Goal: Contribute content: Add original content to the website for others to see

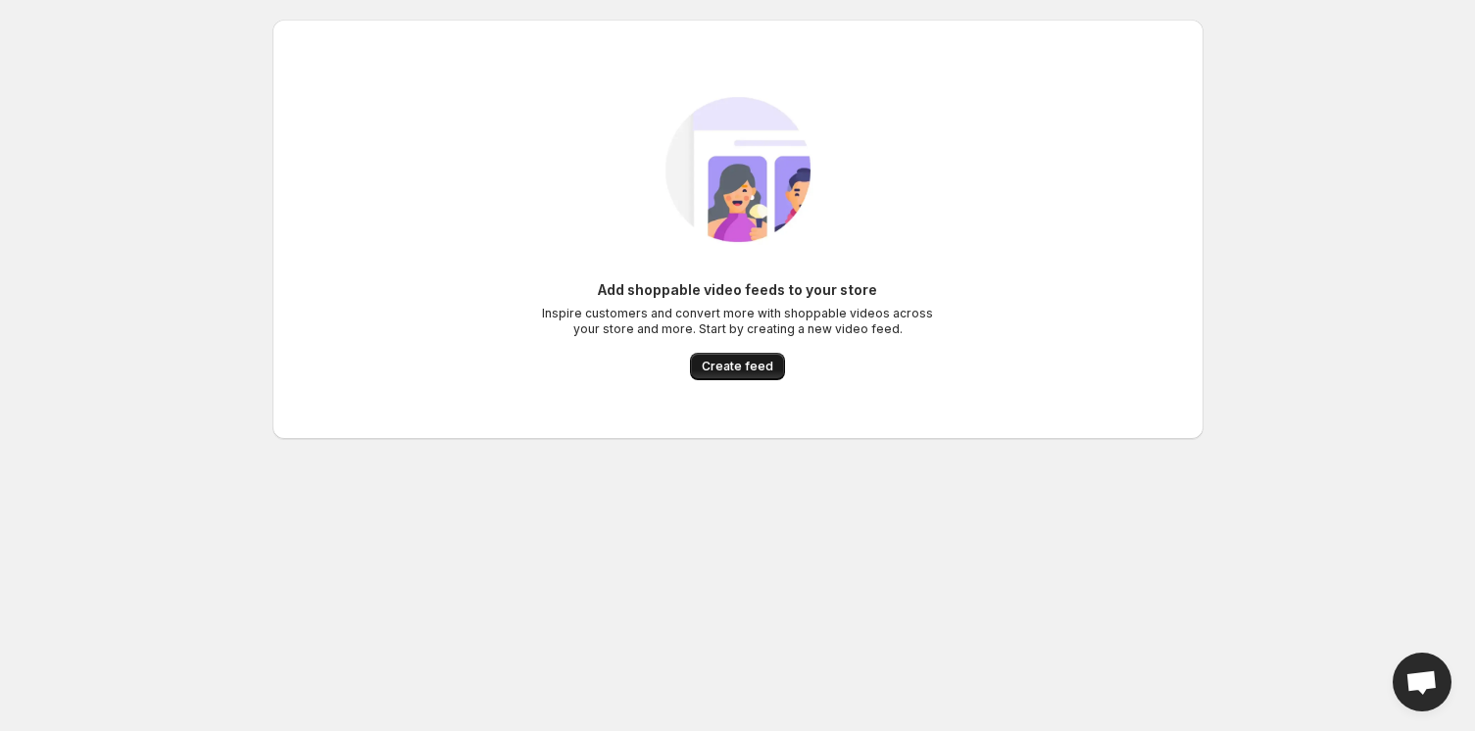
click at [729, 375] on button "Create feed" at bounding box center [737, 366] width 95 height 27
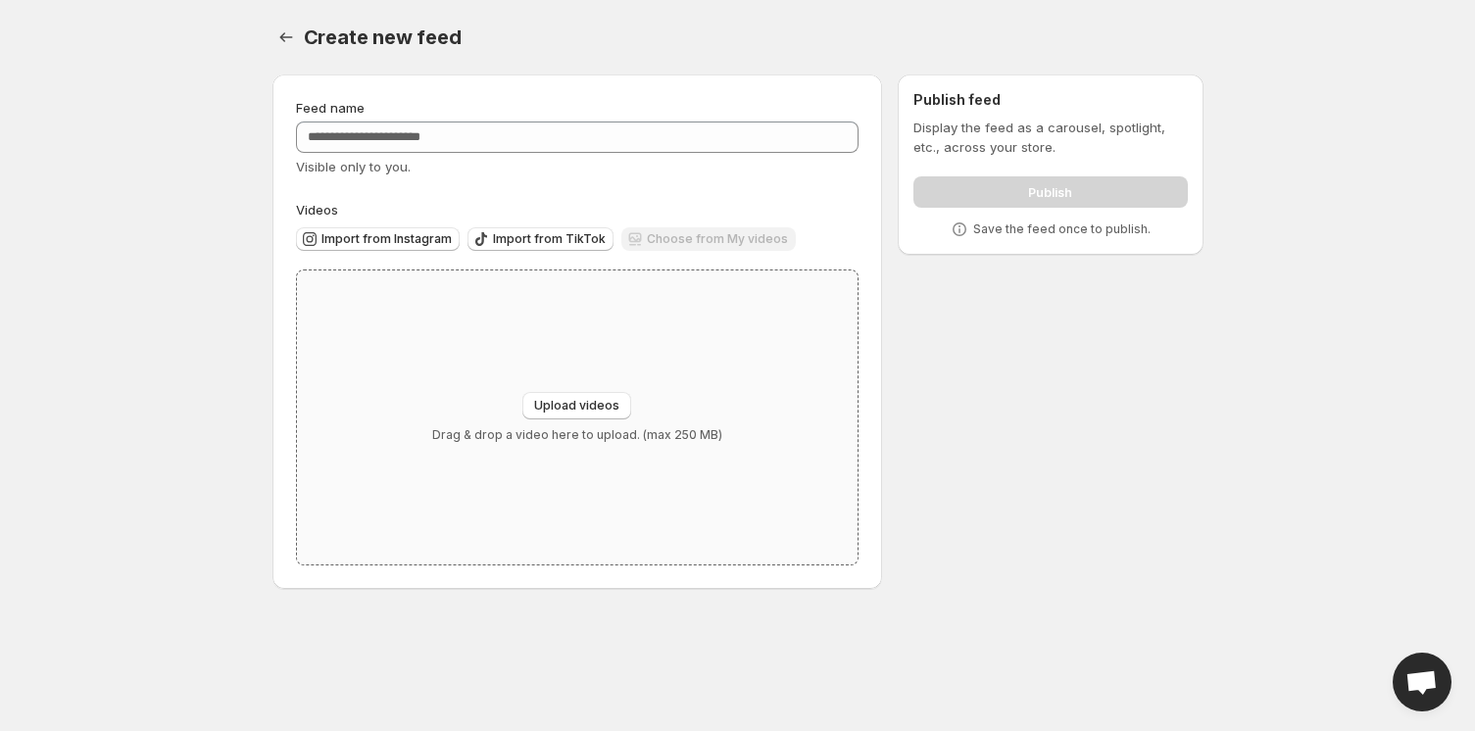
click at [620, 377] on div "Upload videos Drag & drop a video here to upload. (max 250 MB)" at bounding box center [577, 417] width 561 height 294
type input "**********"
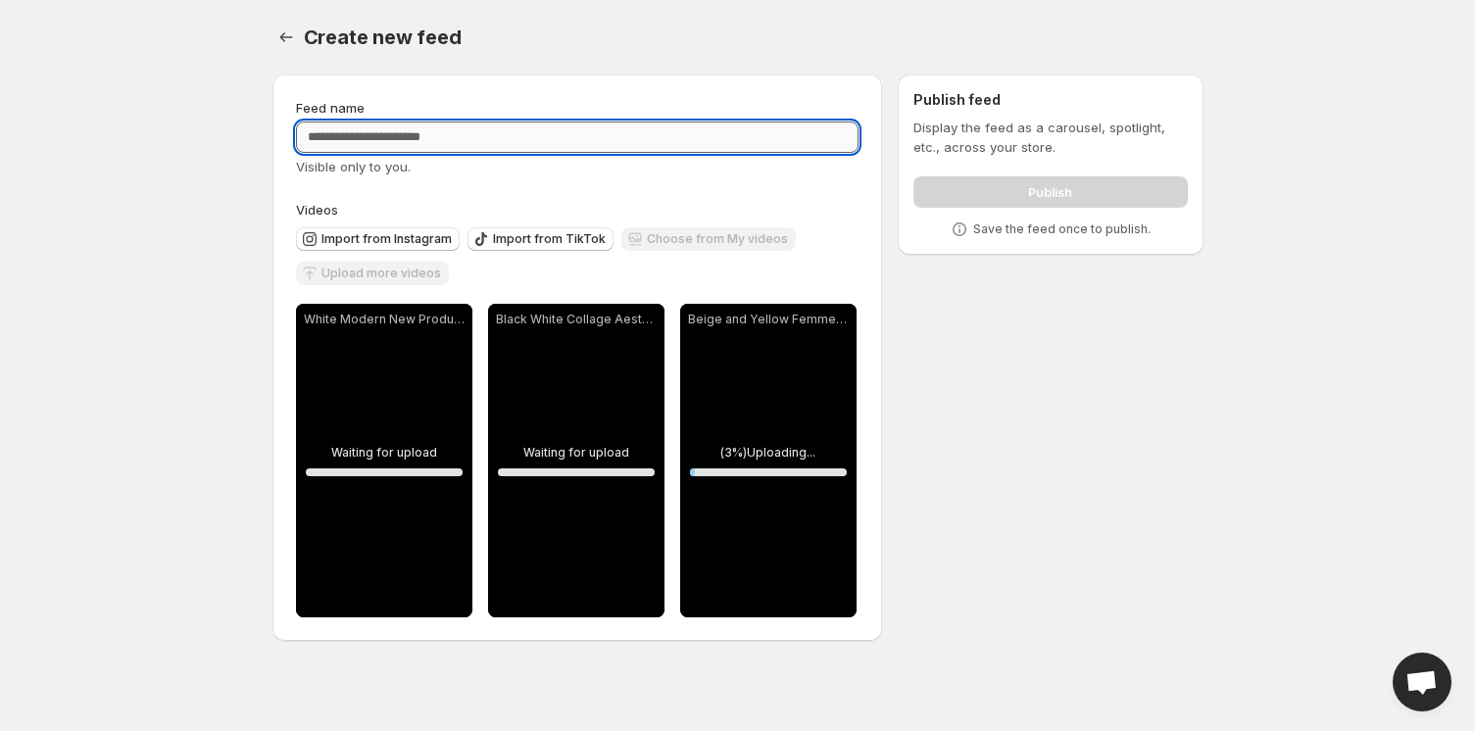
click at [647, 147] on input "Feed name" at bounding box center [577, 137] width 563 height 31
paste input "**********"
type input "**********"
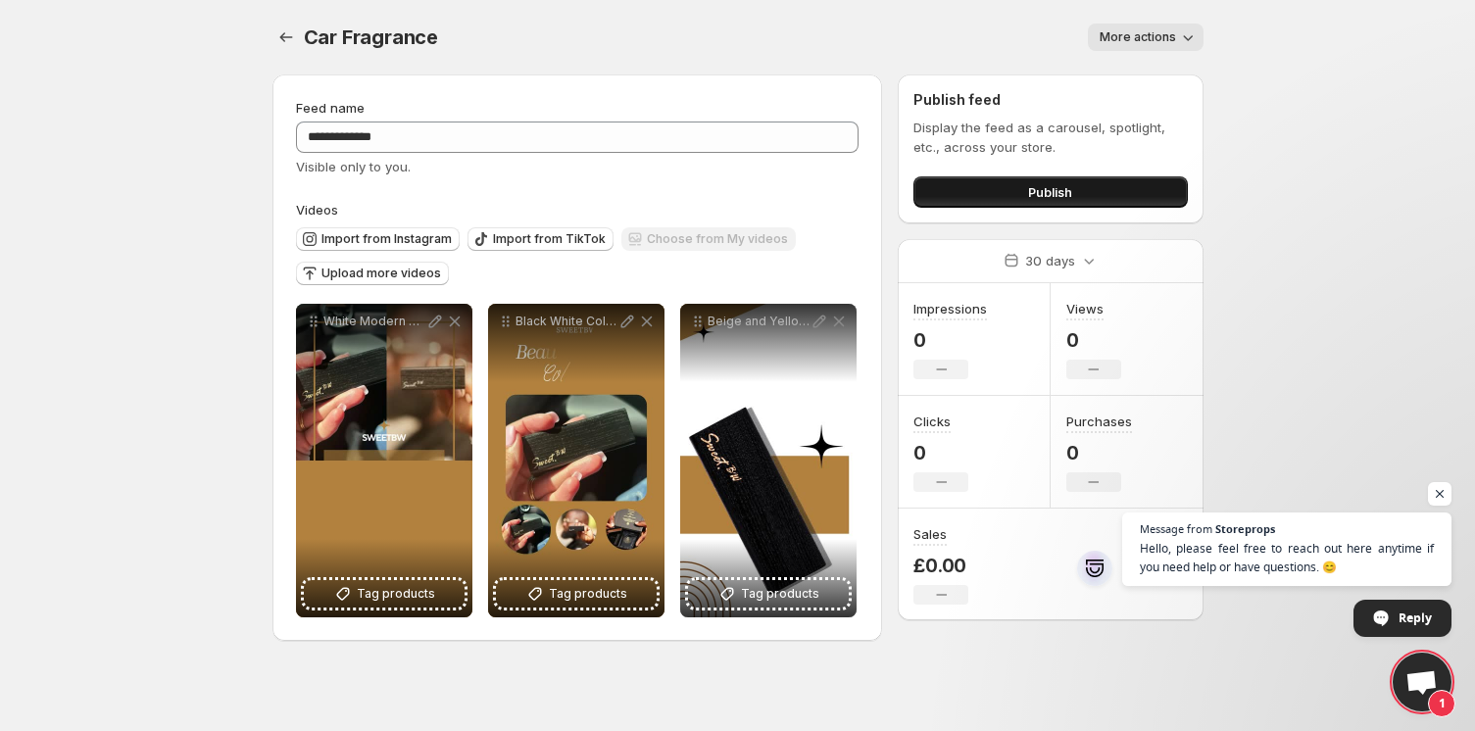
click at [1100, 189] on button "Publish" at bounding box center [1049, 191] width 273 height 31
click at [1009, 183] on button "Publish" at bounding box center [1049, 191] width 273 height 31
click at [1139, 24] on button "More actions" at bounding box center [1146, 37] width 116 height 27
drag, startPoint x: 1225, startPoint y: 57, endPoint x: 1223, endPoint y: 68, distance: 11.0
click at [1225, 58] on div "**********" at bounding box center [738, 332] width 978 height 664
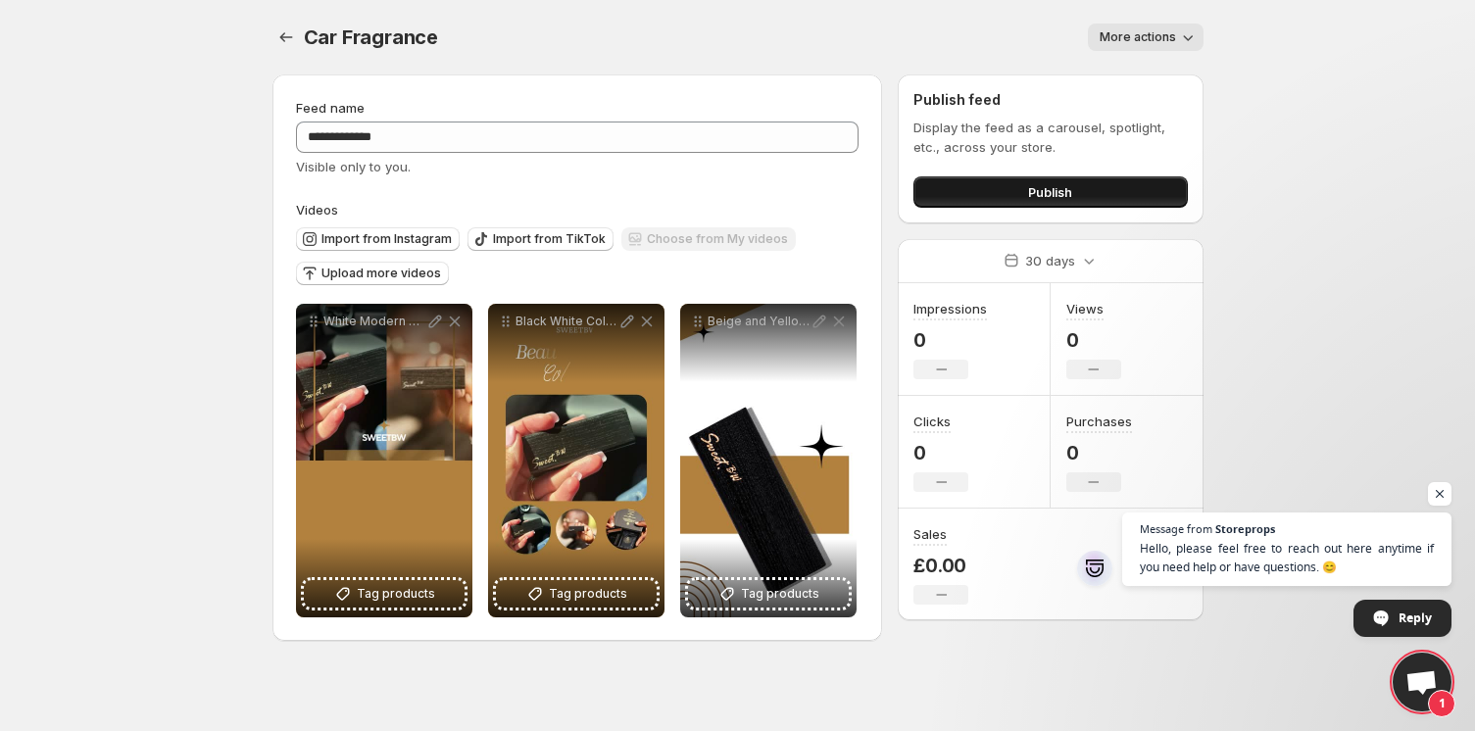
click at [1069, 191] on span "Publish" at bounding box center [1050, 192] width 44 height 20
click at [276, 36] on icon "Settings" at bounding box center [286, 37] width 20 height 20
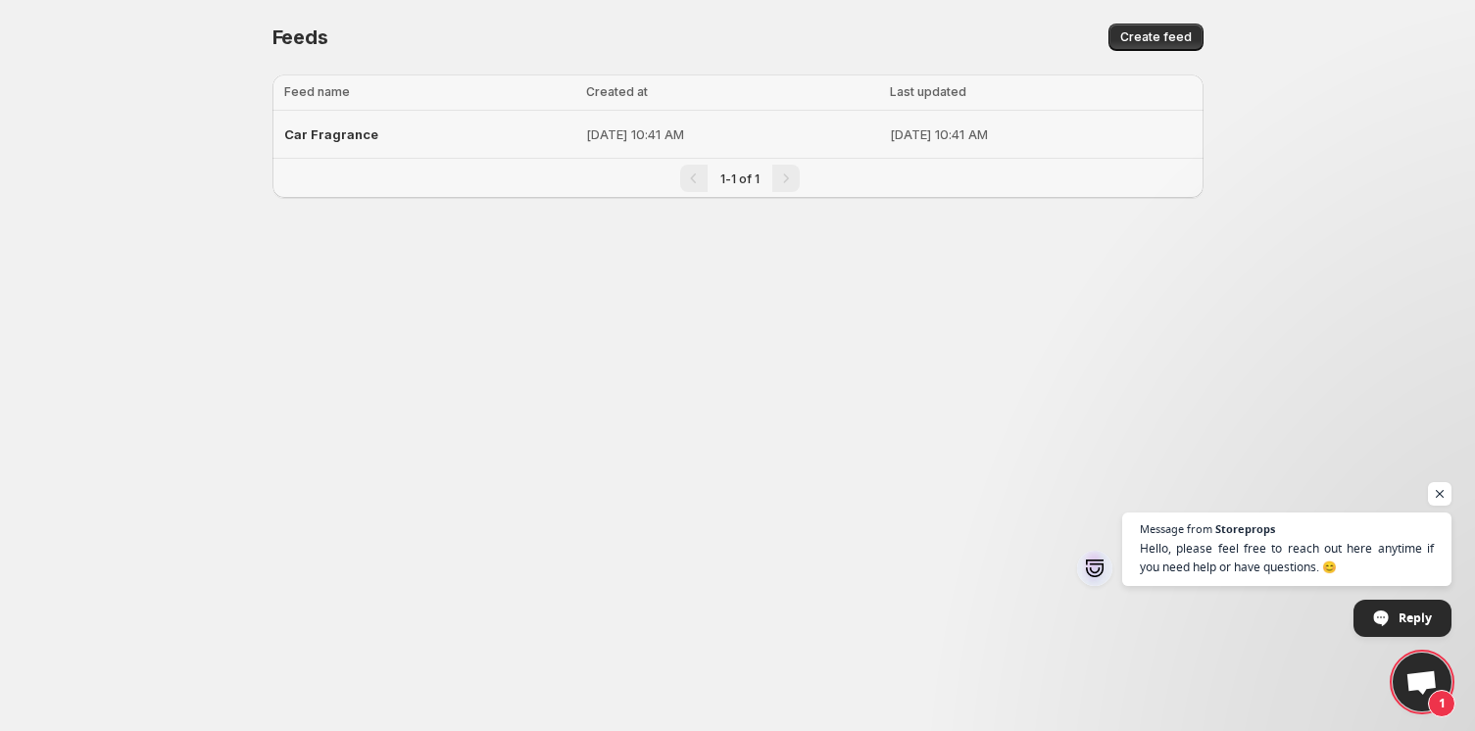
click at [812, 149] on td "[DATE] 10:41 AM" at bounding box center [731, 135] width 303 height 48
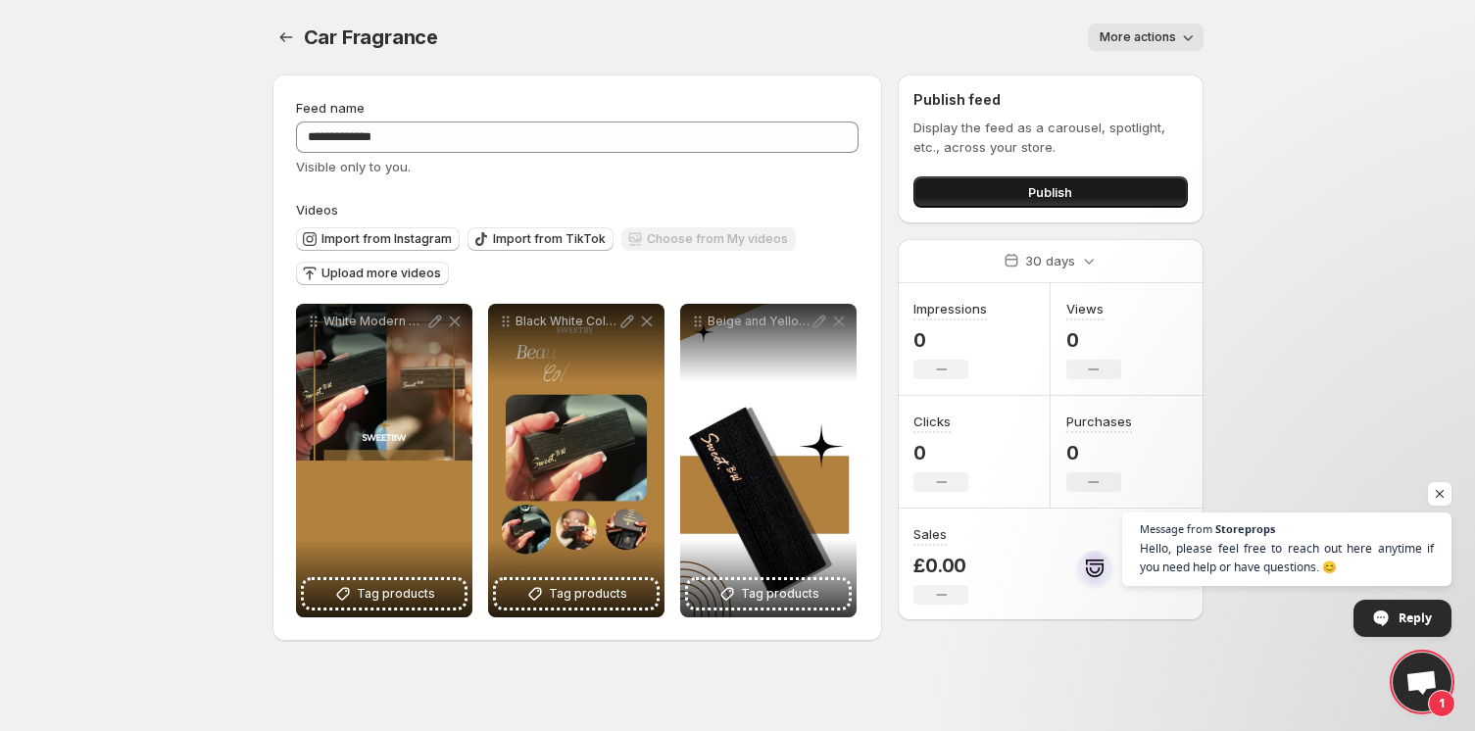
click at [1057, 189] on span "Publish" at bounding box center [1050, 192] width 44 height 20
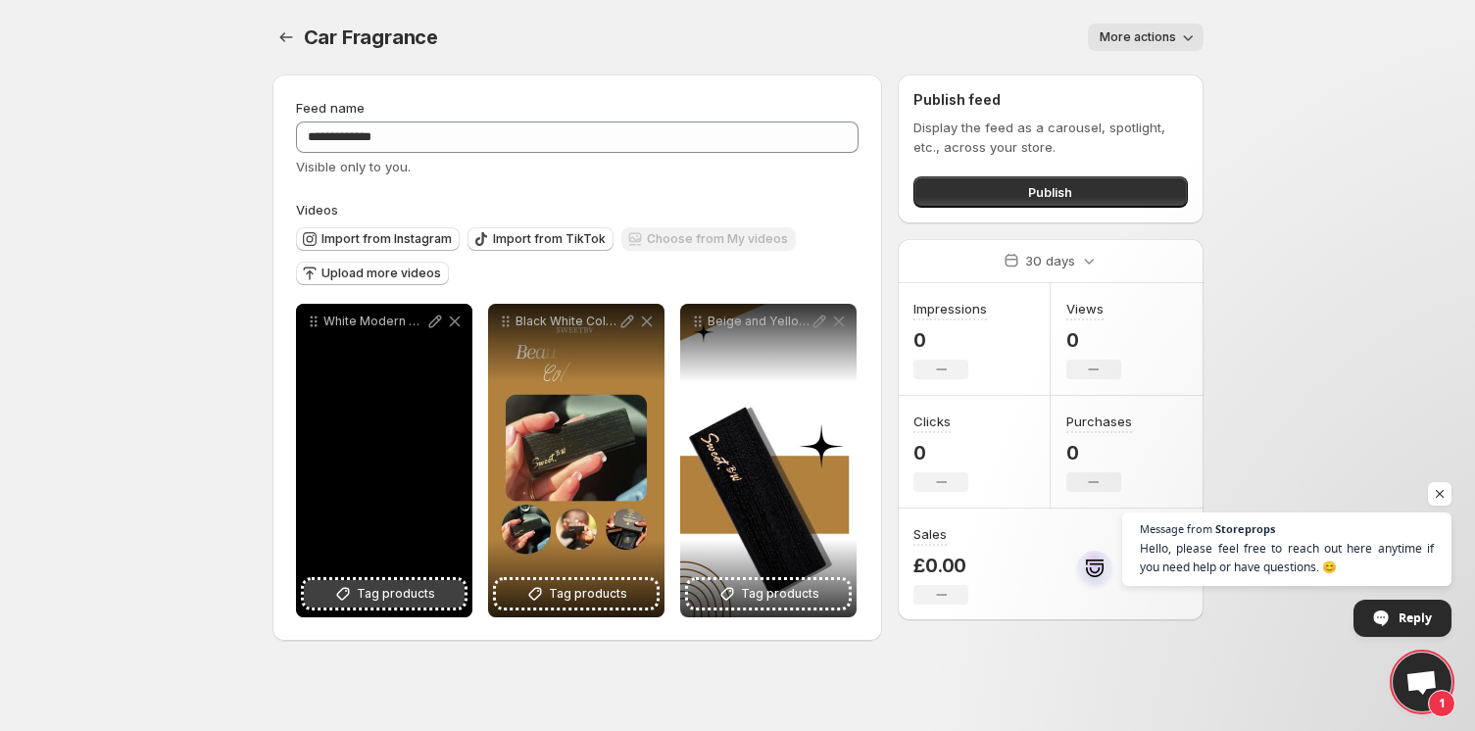
click at [401, 596] on span "Tag products" at bounding box center [396, 594] width 78 height 20
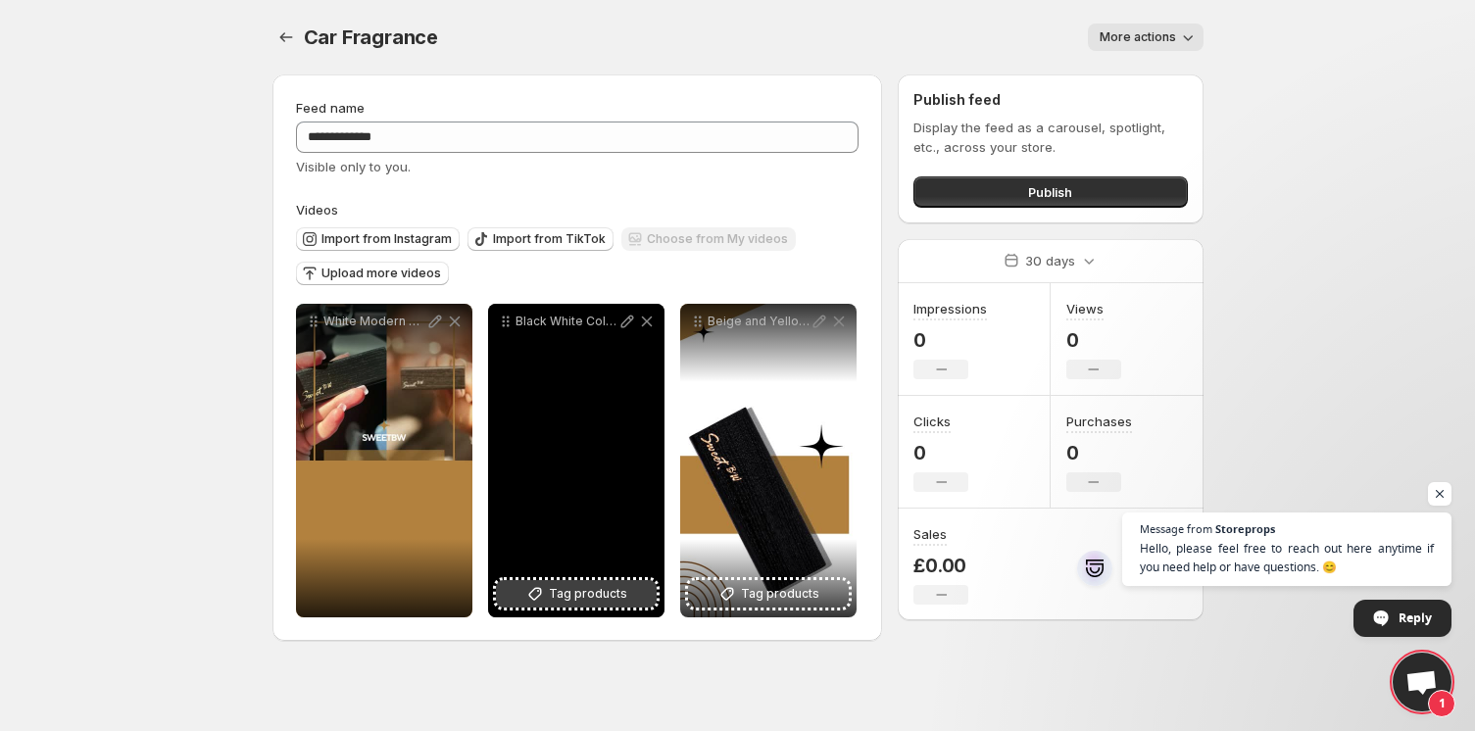
click at [589, 583] on button "Tag products" at bounding box center [576, 593] width 161 height 27
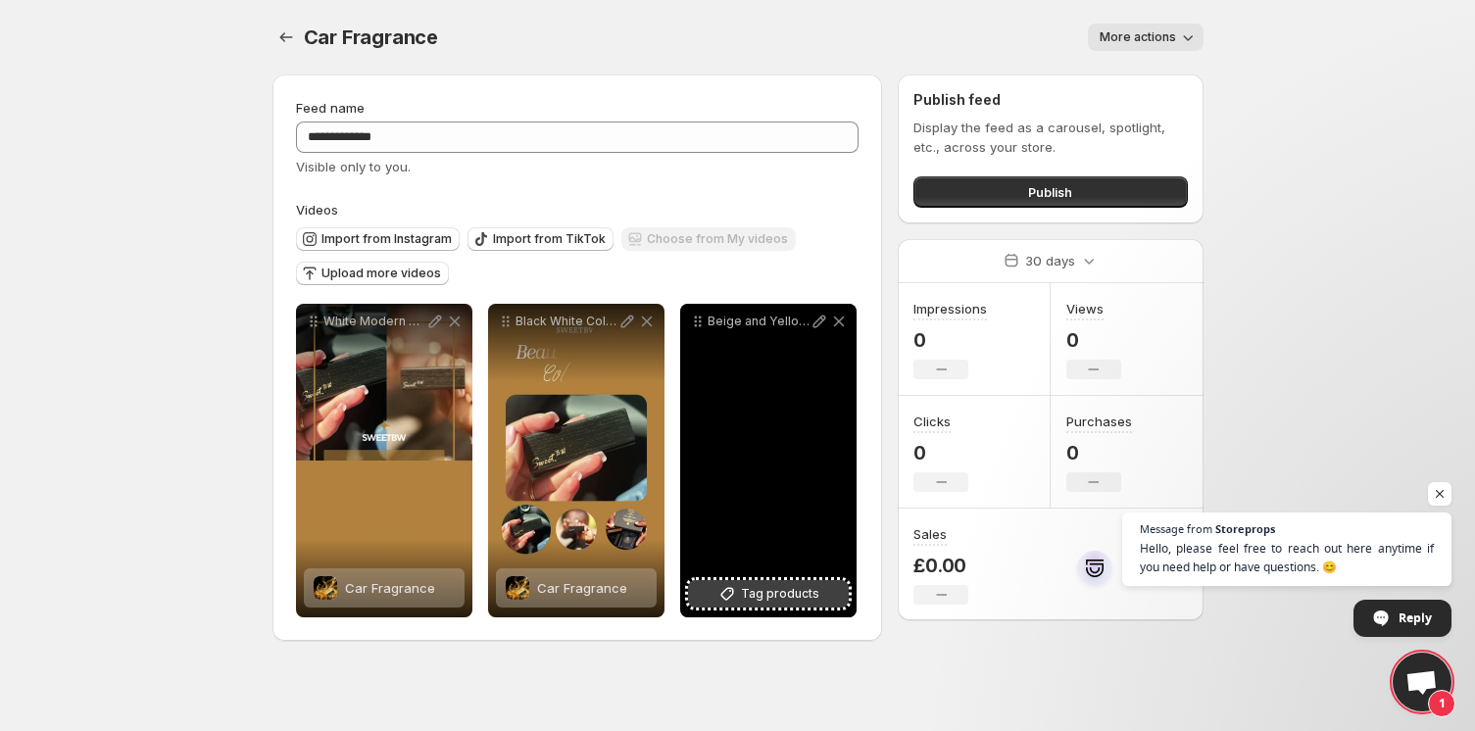
click at [811, 587] on span "Tag products" at bounding box center [780, 594] width 78 height 20
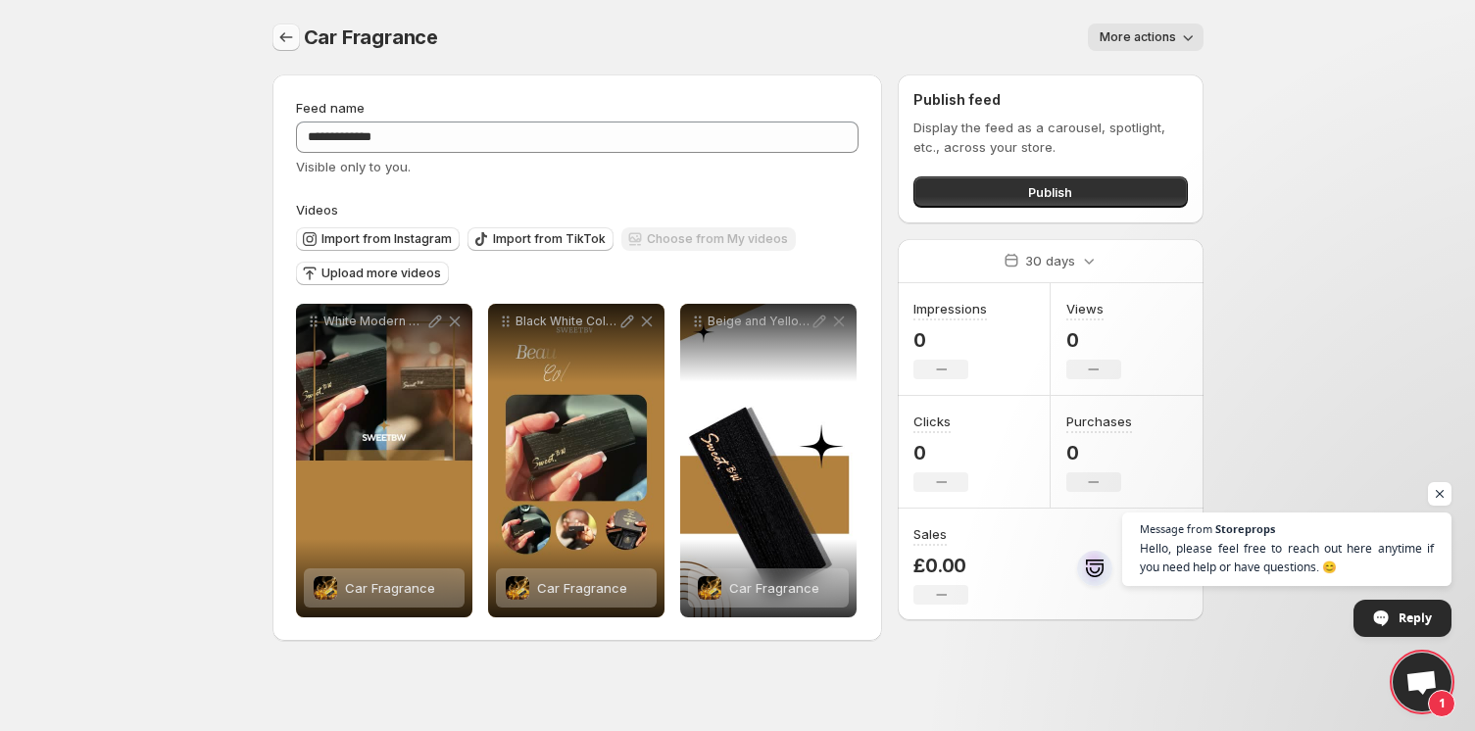
click at [284, 37] on icon "Settings" at bounding box center [286, 37] width 20 height 20
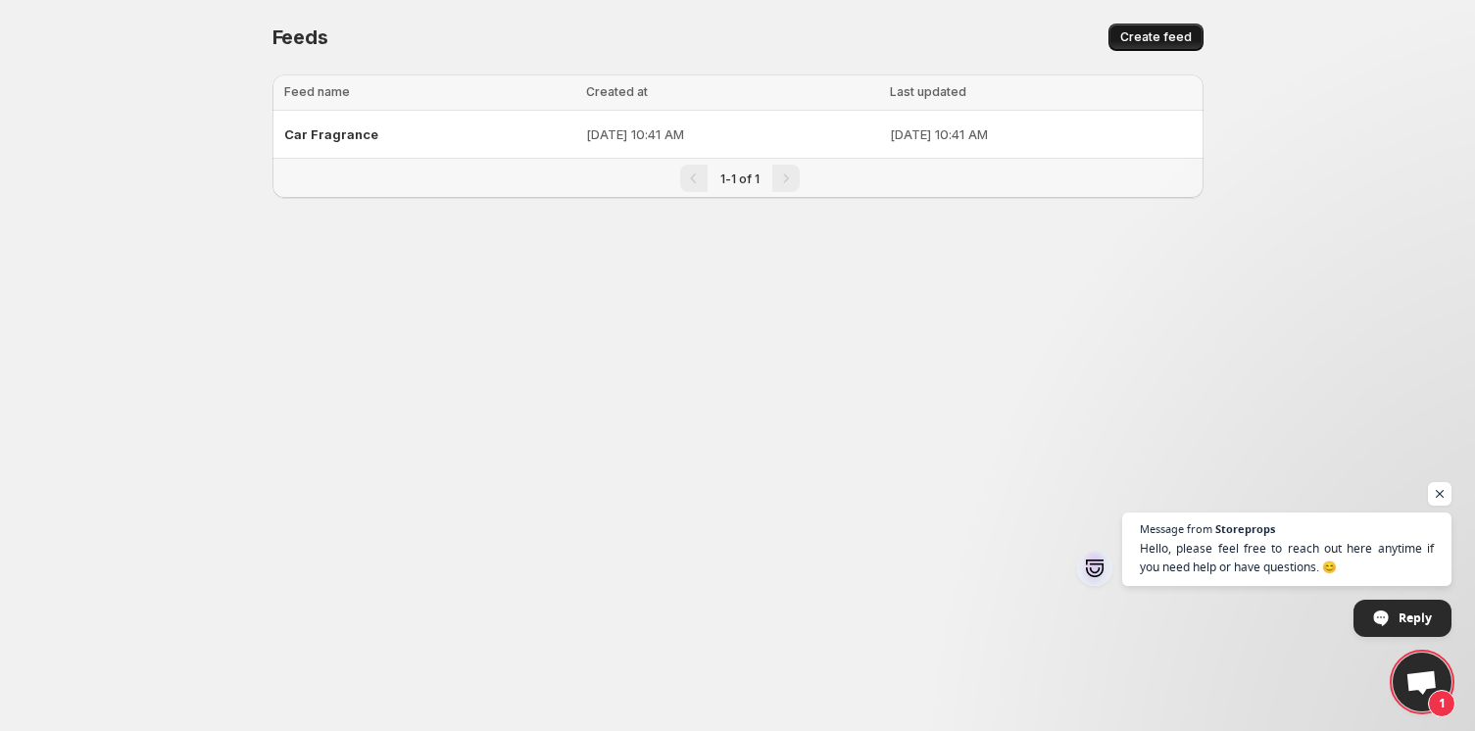
click at [1140, 49] on button "Create feed" at bounding box center [1155, 37] width 95 height 27
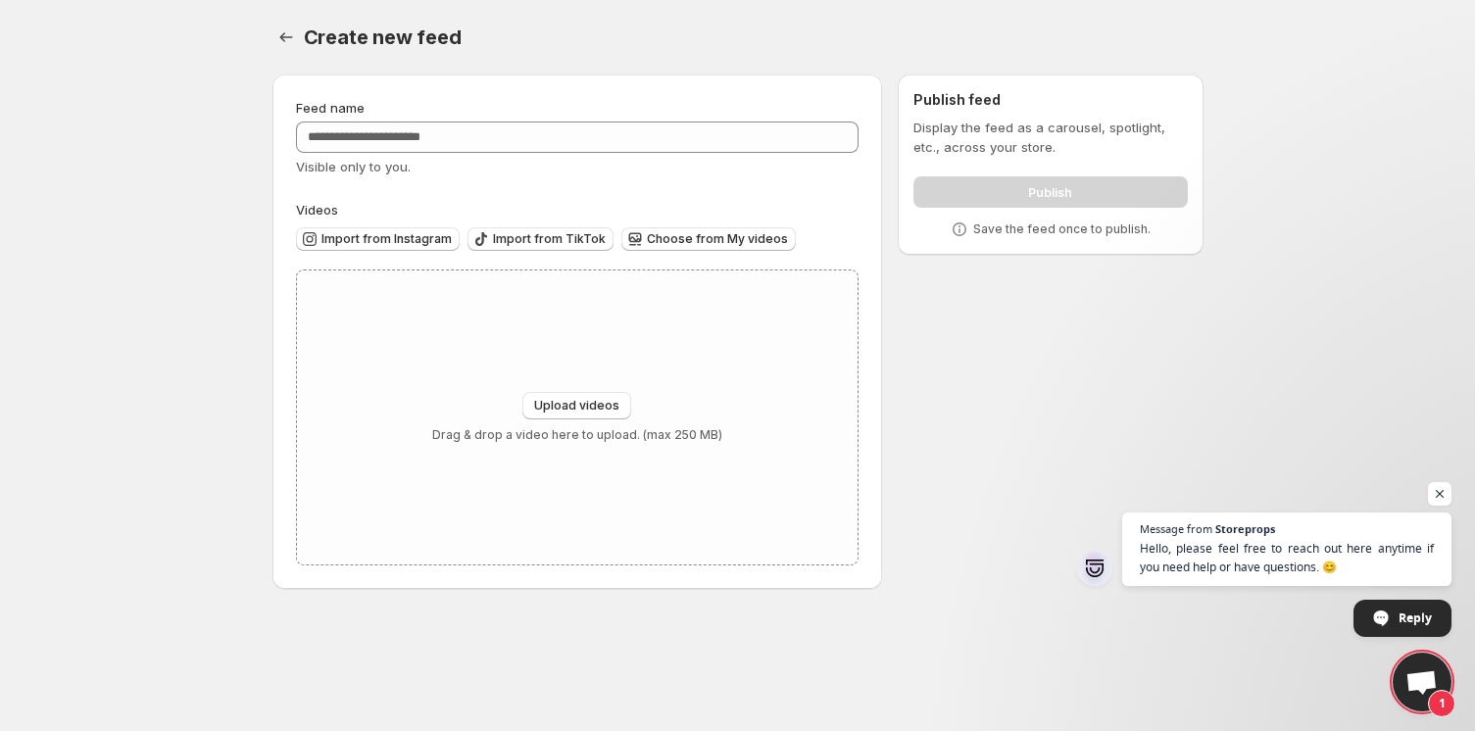
click at [1147, 37] on div "Create new feed" at bounding box center [754, 37] width 900 height 27
click at [269, 37] on div "Create new feed. This page is ready Create new feed Feed name Visible only to y…" at bounding box center [738, 306] width 978 height 612
click at [283, 44] on icon "Settings" at bounding box center [286, 37] width 20 height 20
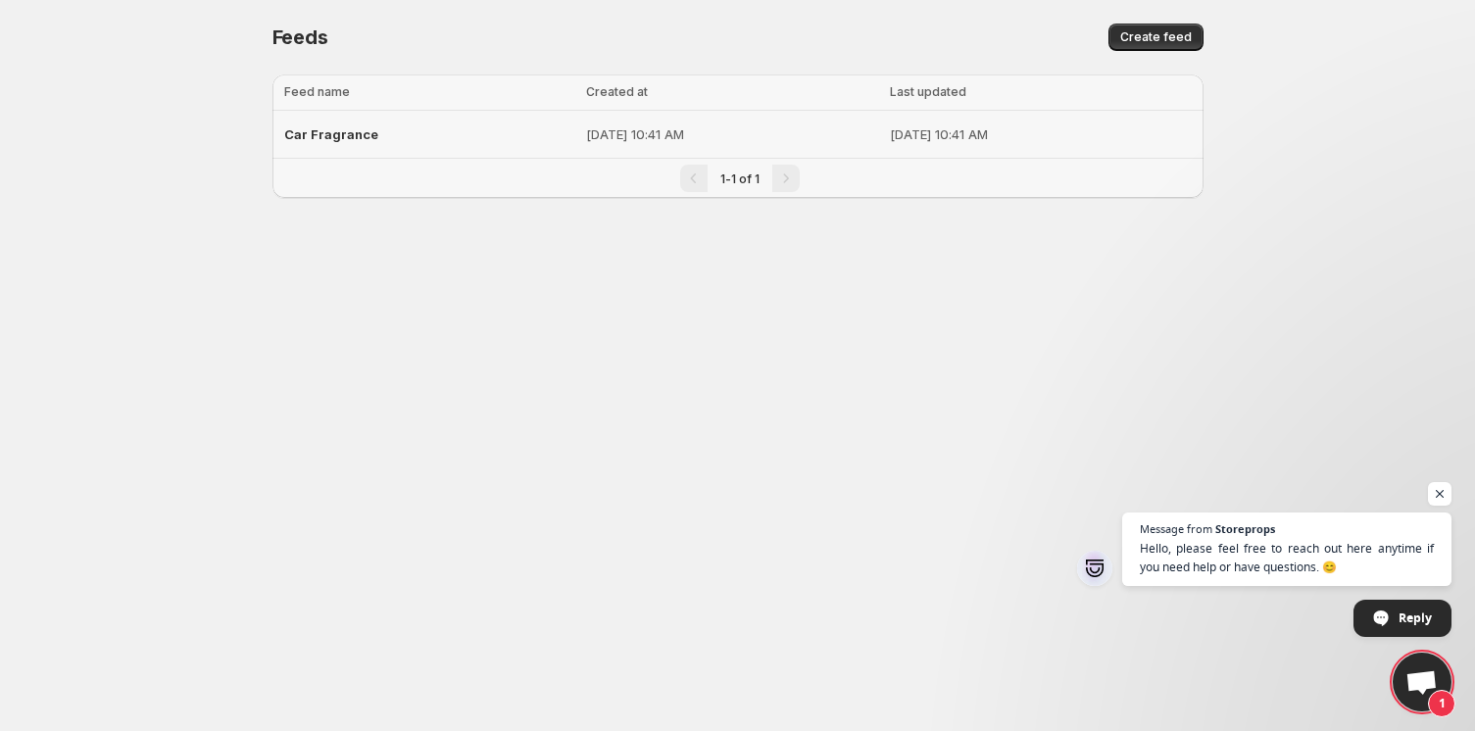
click at [586, 131] on p "[DATE] 10:41 AM" at bounding box center [731, 134] width 291 height 20
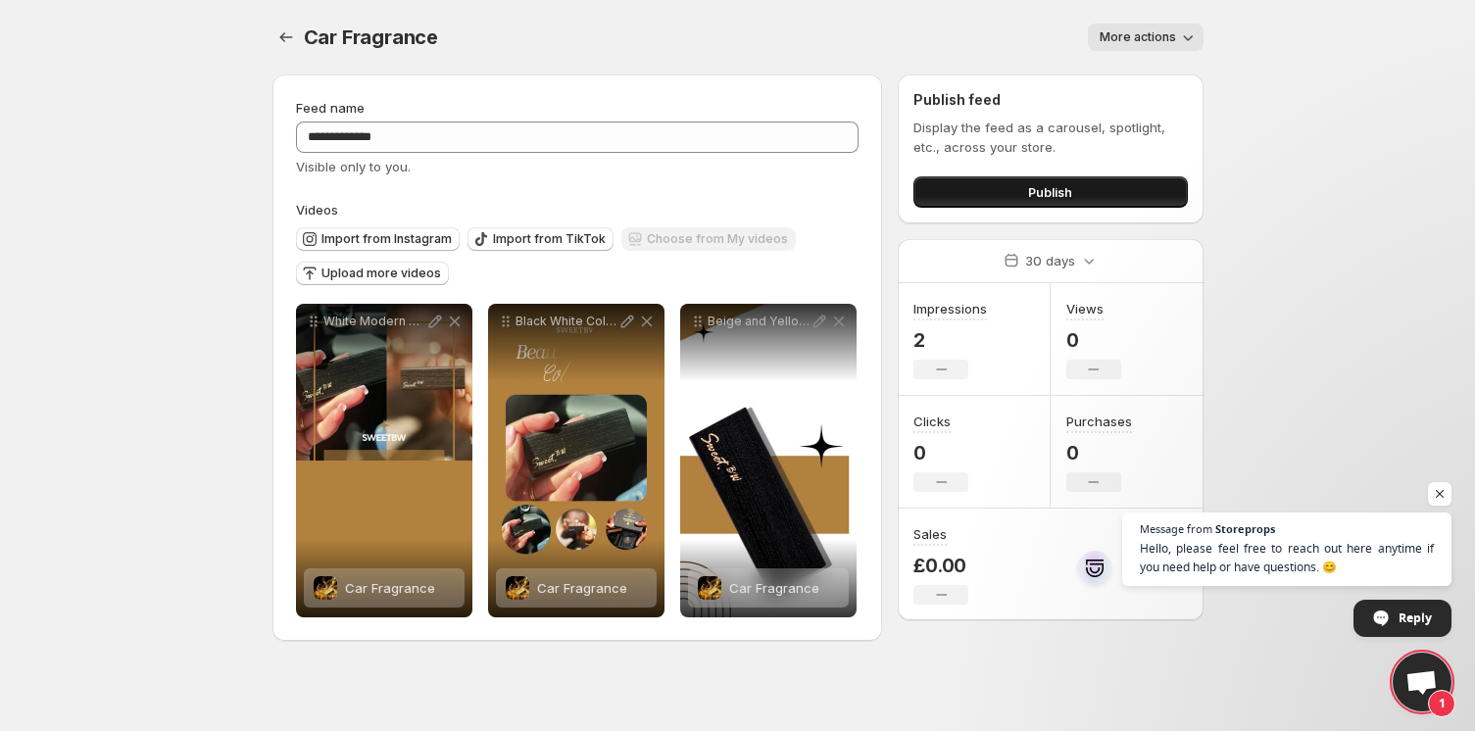
click at [928, 189] on button "Publish" at bounding box center [1049, 191] width 273 height 31
click at [289, 30] on icon "Settings" at bounding box center [286, 37] width 20 height 20
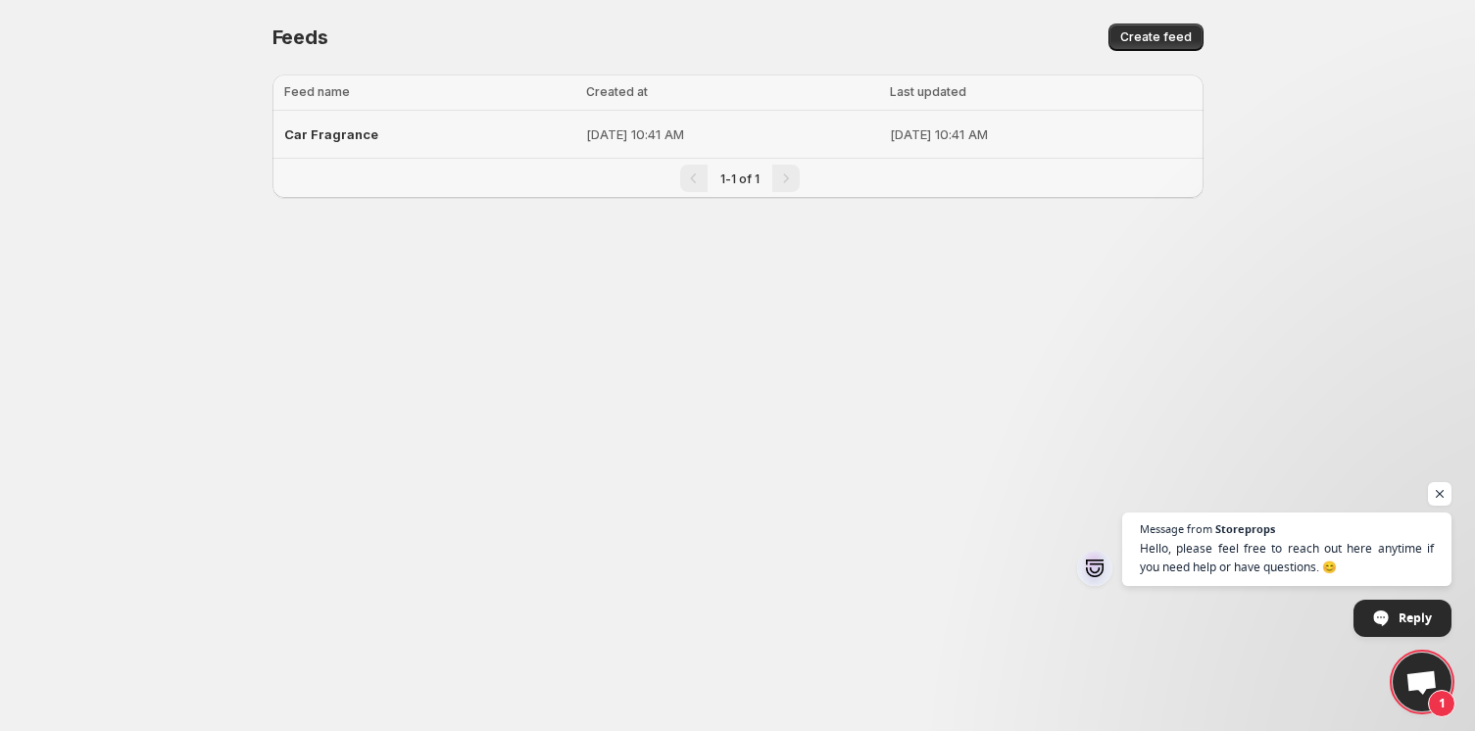
click at [763, 135] on p "[DATE] 10:41 AM" at bounding box center [731, 134] width 291 height 20
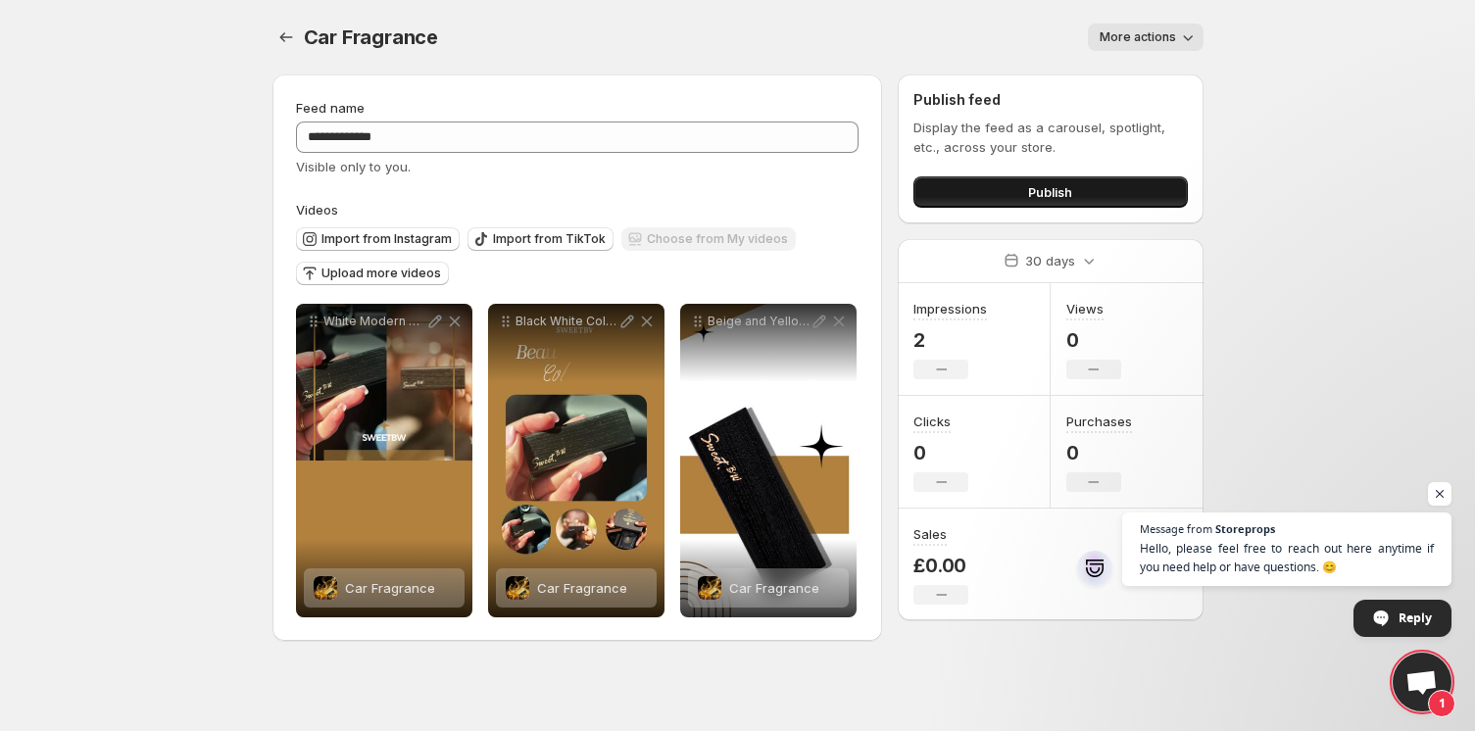
click at [993, 181] on button "Publish" at bounding box center [1049, 191] width 273 height 31
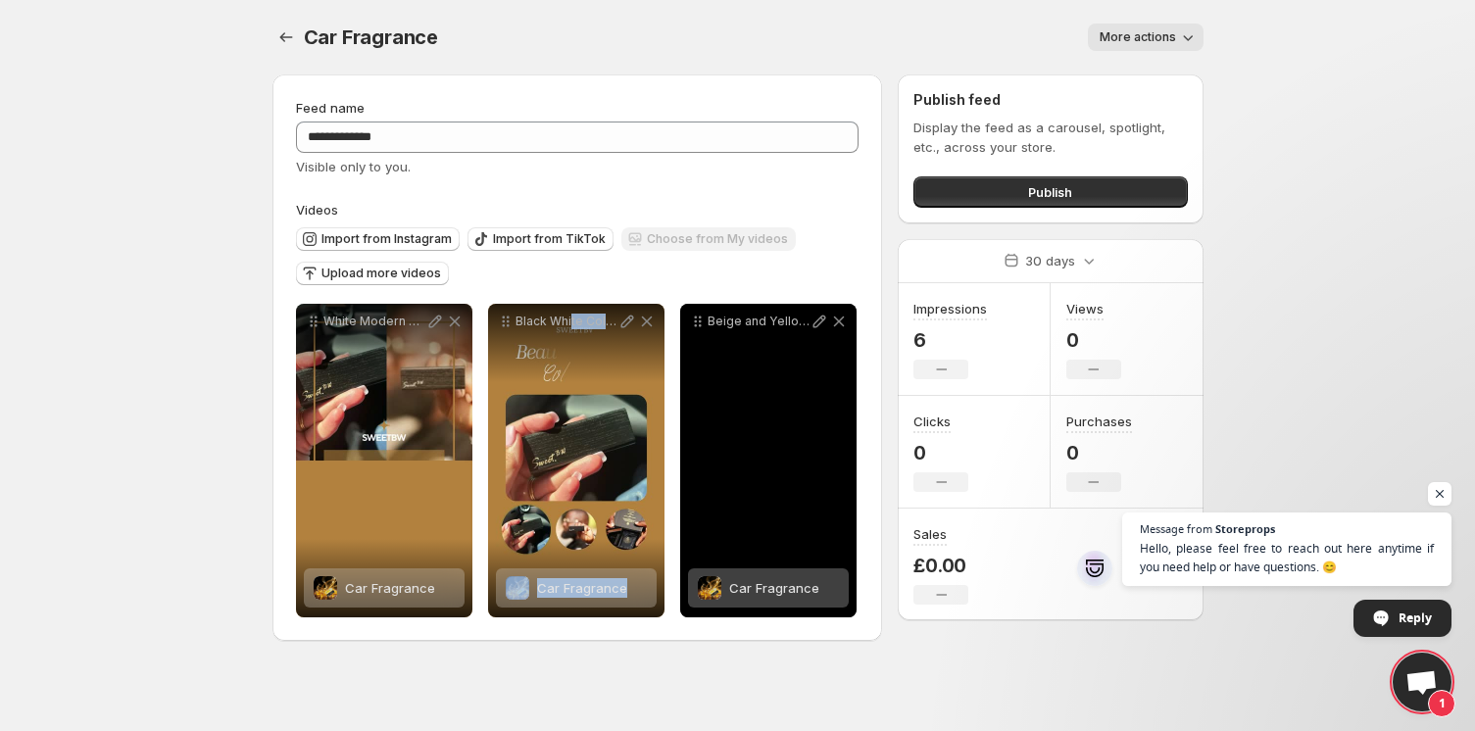
drag, startPoint x: 569, startPoint y: 382, endPoint x: 680, endPoint y: 394, distance: 111.3
click at [680, 394] on div "**********" at bounding box center [576, 461] width 560 height 314
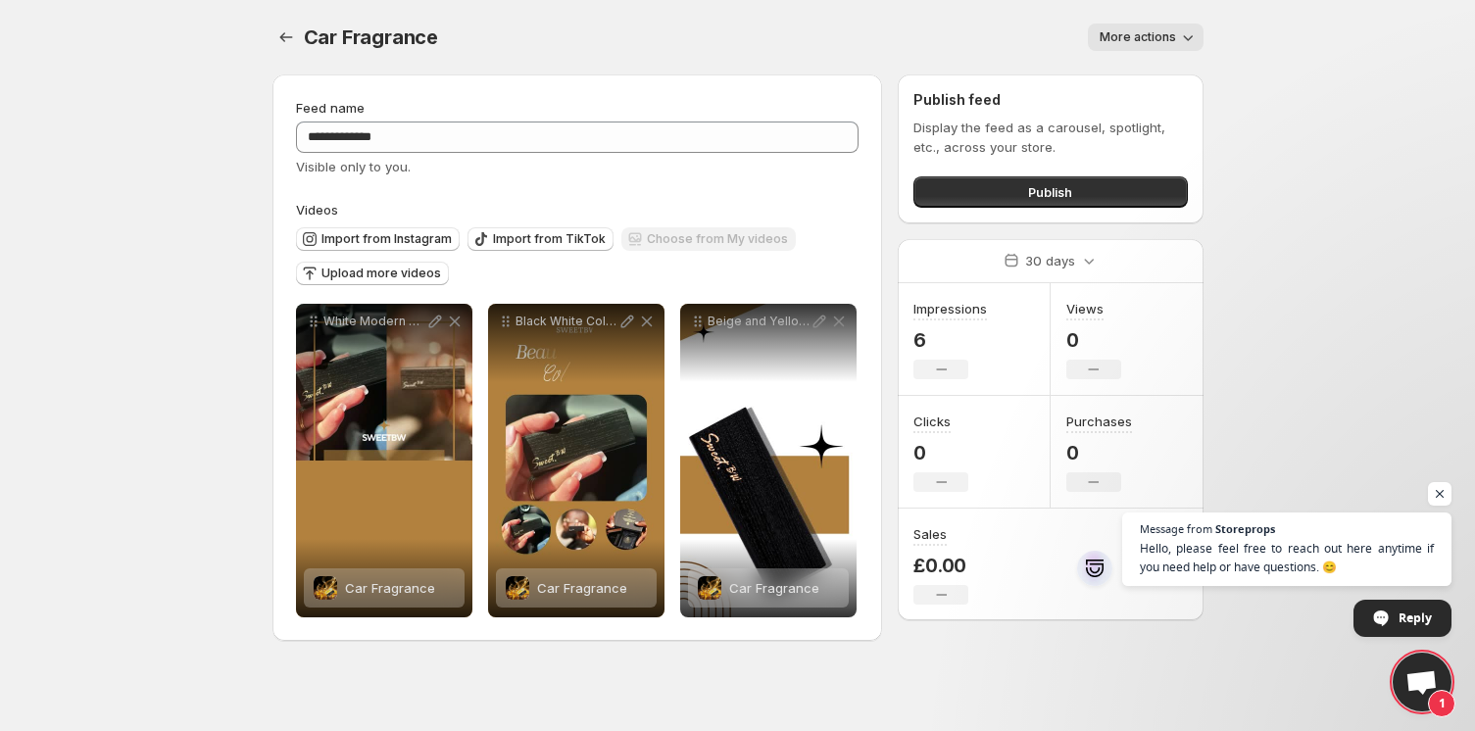
click at [713, 259] on div "Import from Instagram Import from TikTok Choose from My videos Upload more vide…" at bounding box center [573, 253] width 571 height 69
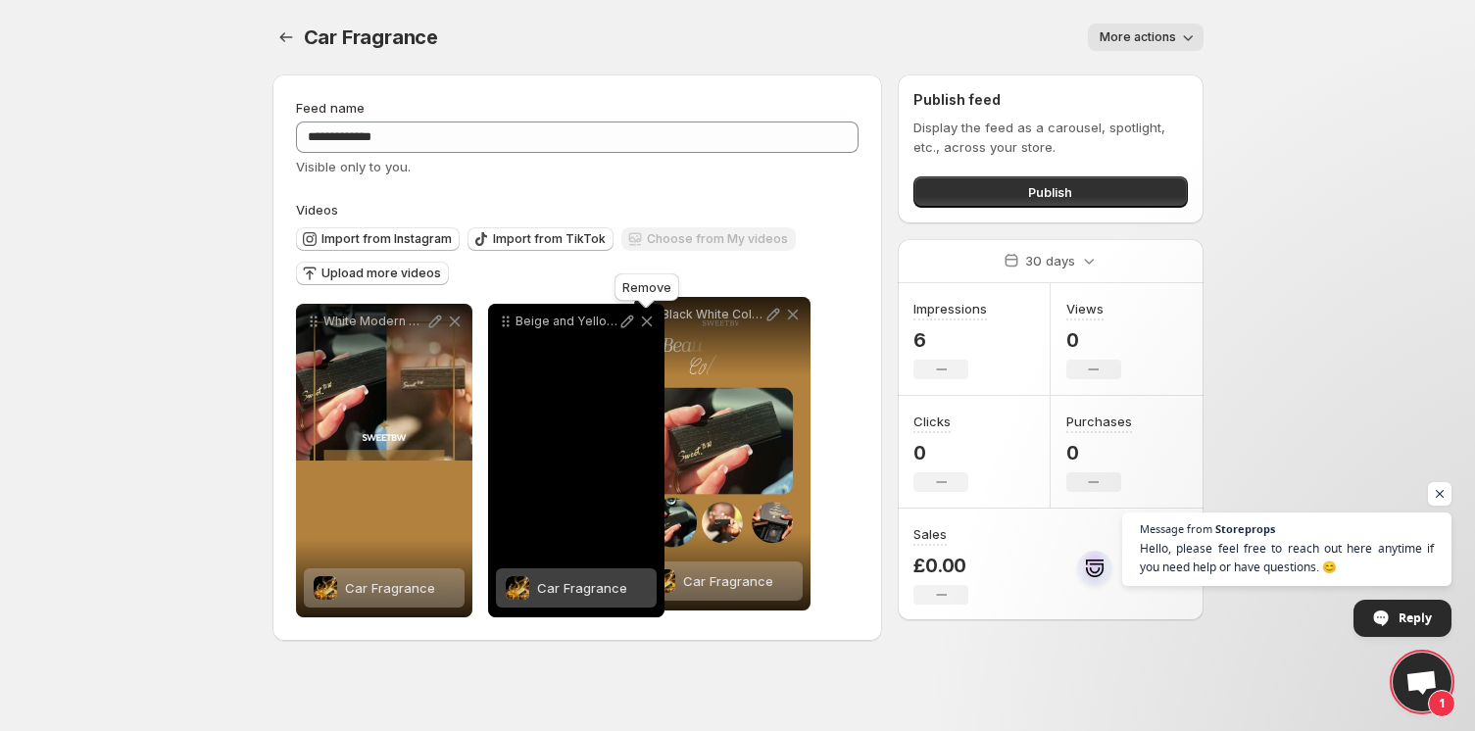
drag, startPoint x: 505, startPoint y: 321, endPoint x: 651, endPoint y: 314, distance: 146.2
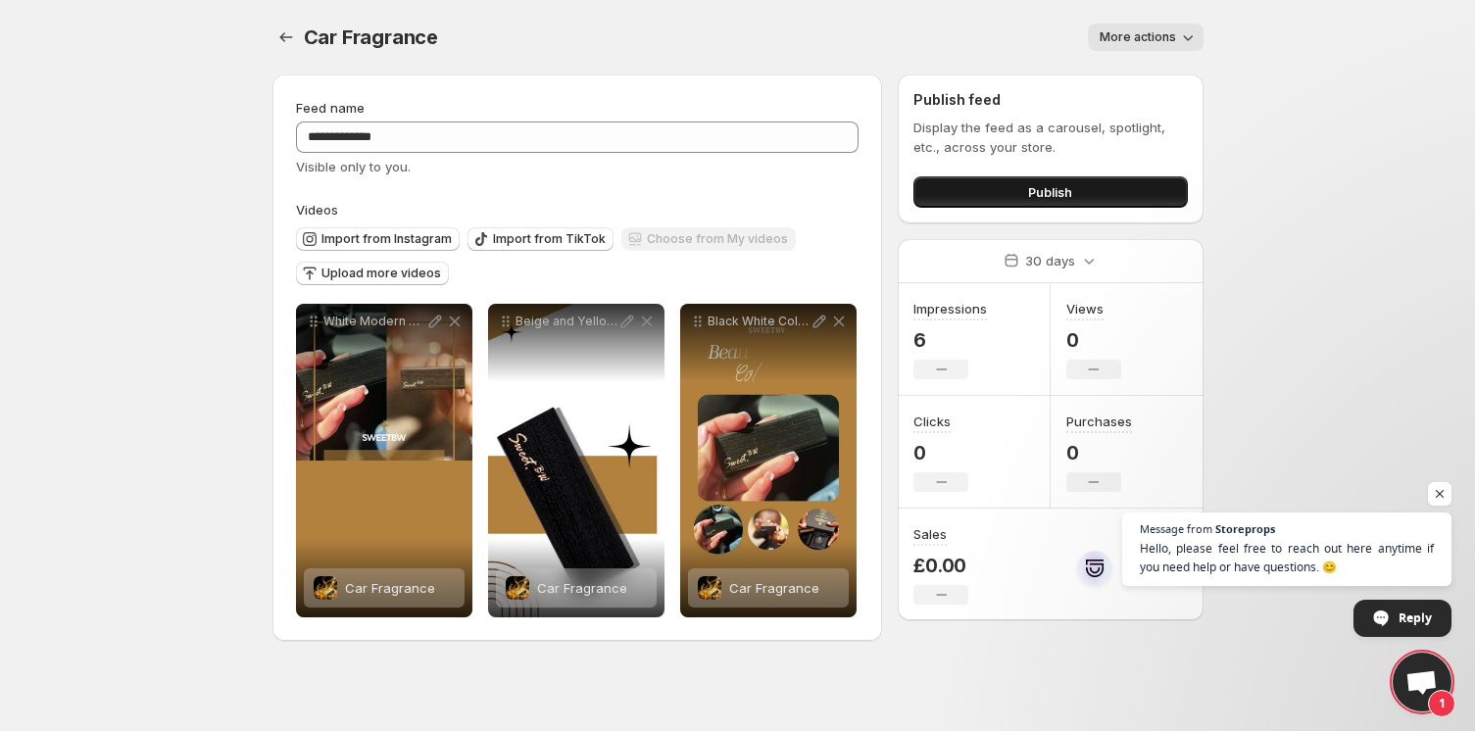
click at [980, 193] on button "Publish" at bounding box center [1049, 191] width 273 height 31
click at [1095, 60] on div "Car Fragrance. This page is ready Car Fragrance More actions More actions More …" at bounding box center [737, 37] width 931 height 74
click at [1120, 47] on button "More actions" at bounding box center [1146, 37] width 116 height 27
click at [1249, 102] on body "**********" at bounding box center [737, 365] width 1475 height 731
click at [282, 45] on icon "Settings" at bounding box center [286, 37] width 20 height 20
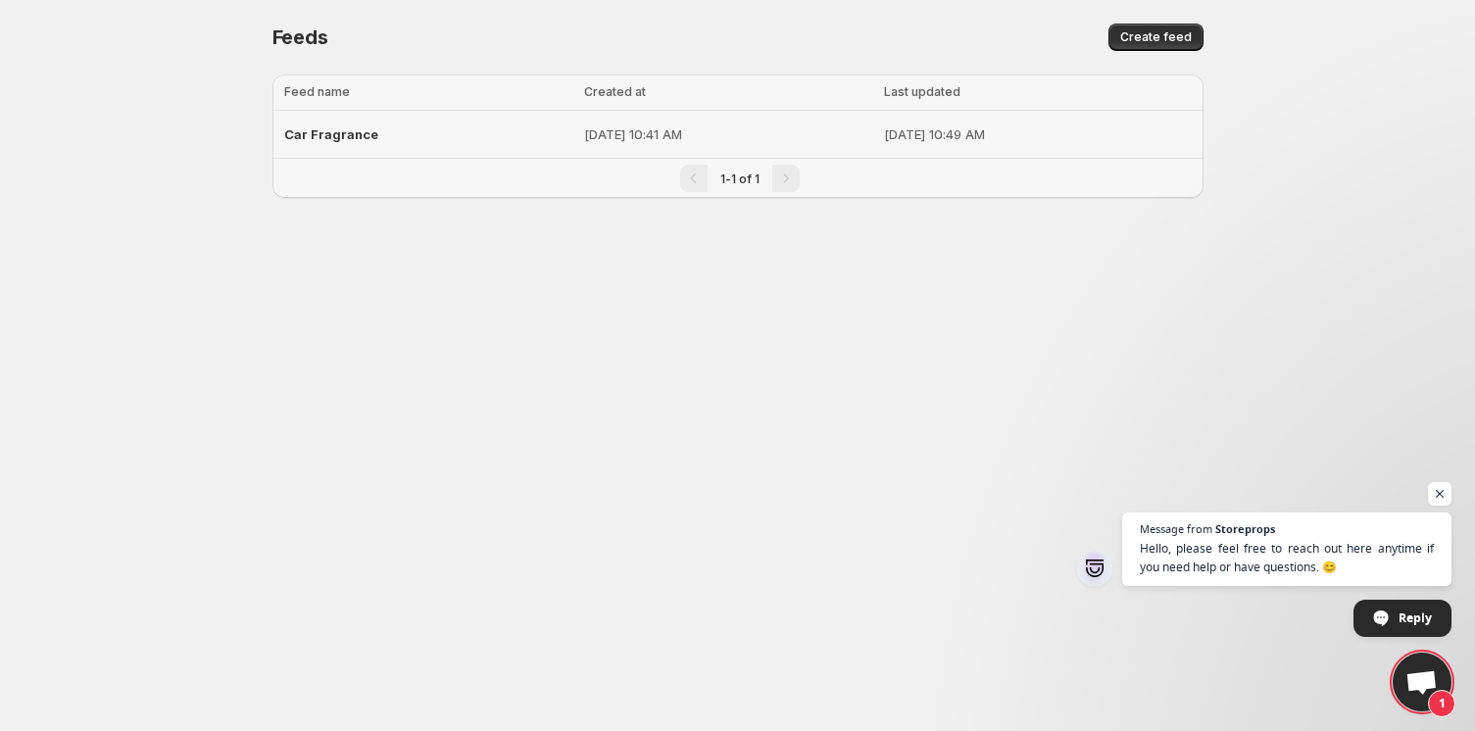
click at [1049, 118] on td "[DATE] 10:49 AM" at bounding box center [1040, 135] width 324 height 48
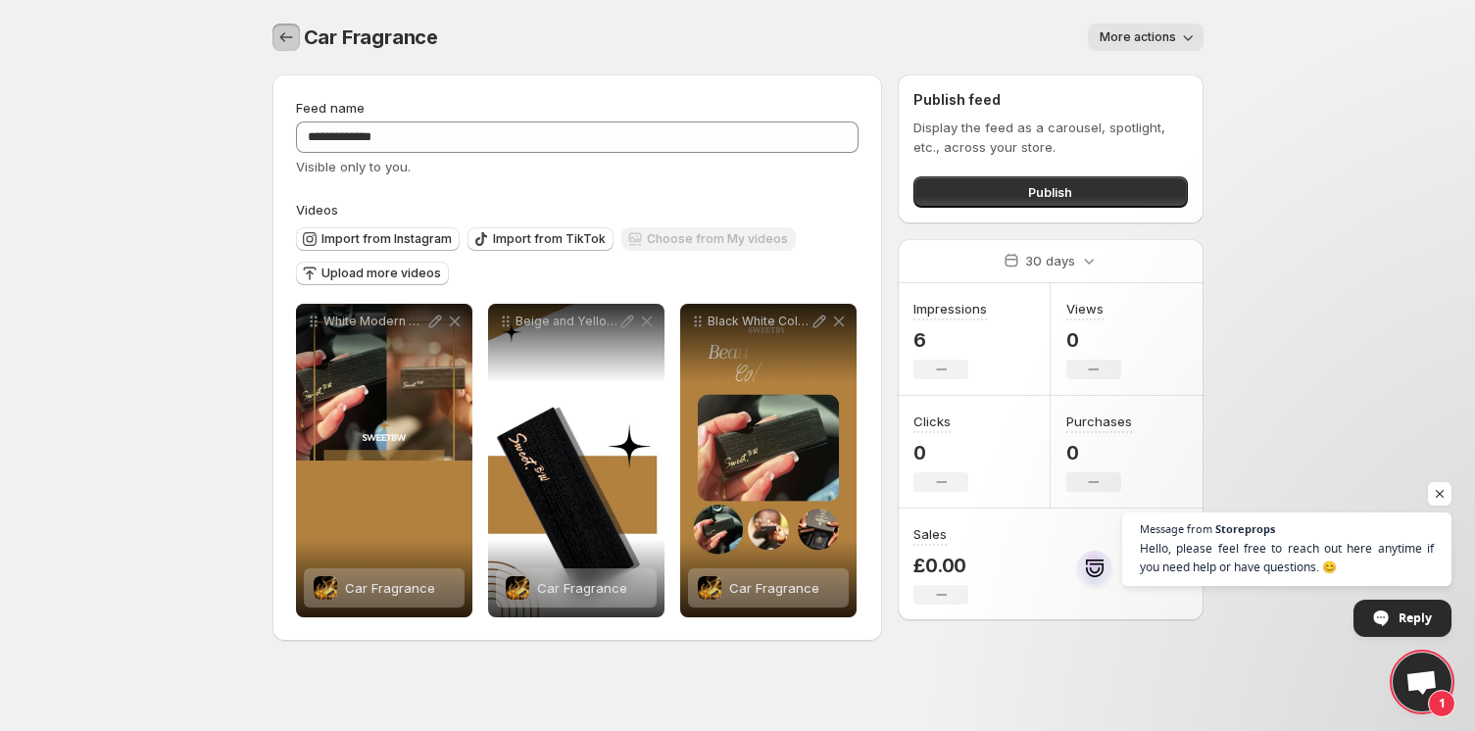
click at [284, 29] on icon "Settings" at bounding box center [286, 37] width 20 height 20
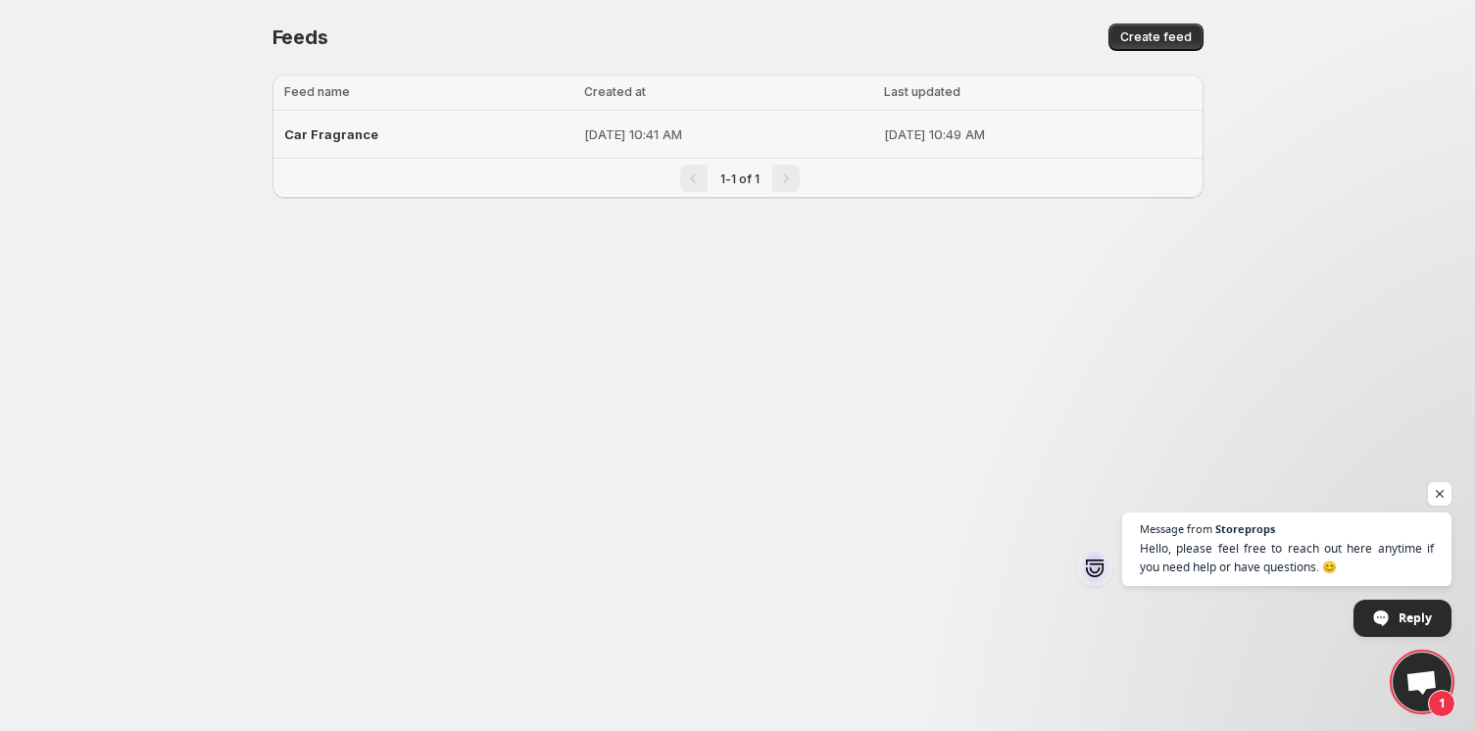
click at [706, 149] on td "[DATE] 10:41 AM" at bounding box center [728, 135] width 301 height 48
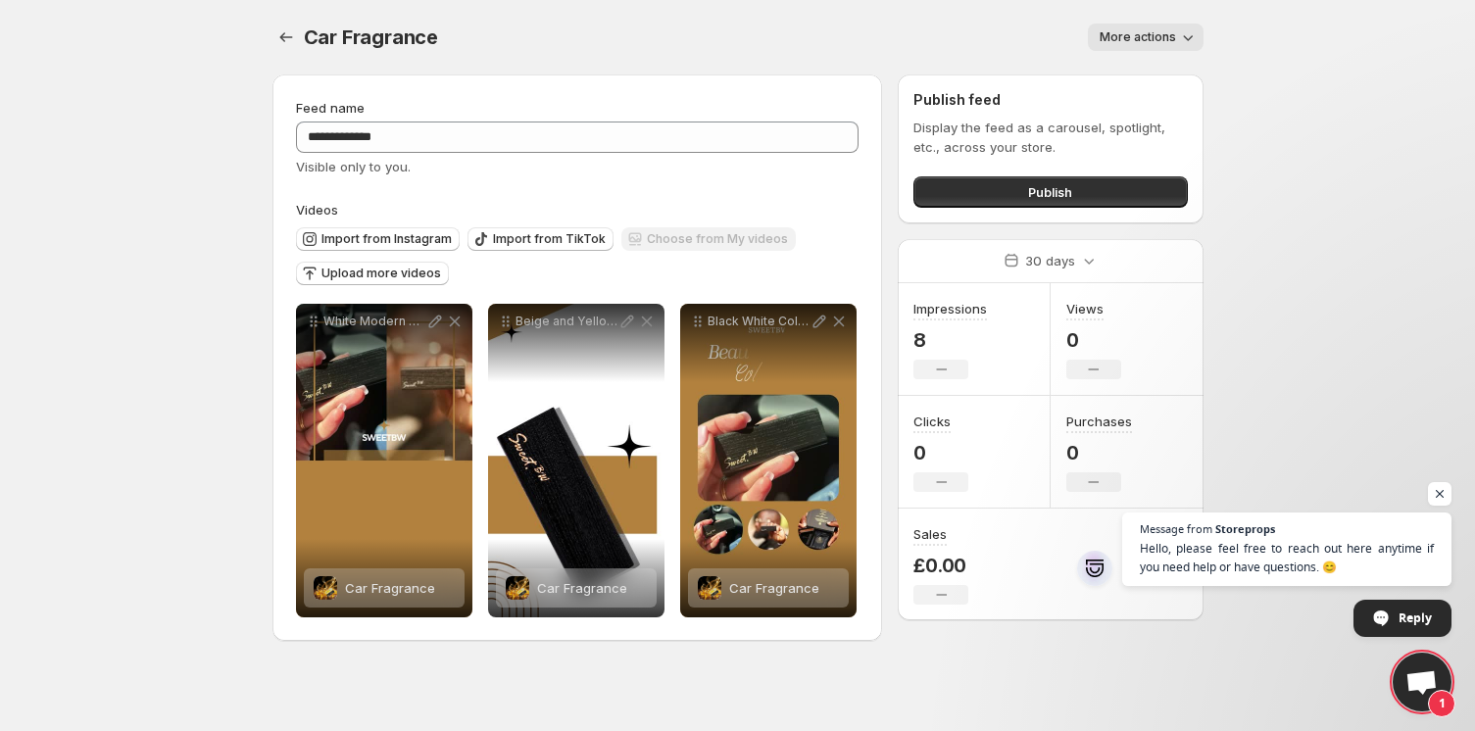
click at [1185, 45] on icon "button" at bounding box center [1188, 37] width 20 height 20
click at [1324, 84] on body "**********" at bounding box center [737, 365] width 1475 height 731
click at [1031, 194] on span "Publish" at bounding box center [1050, 192] width 44 height 20
click at [274, 36] on button "Settings" at bounding box center [285, 37] width 27 height 27
